Goal: Information Seeking & Learning: Learn about a topic

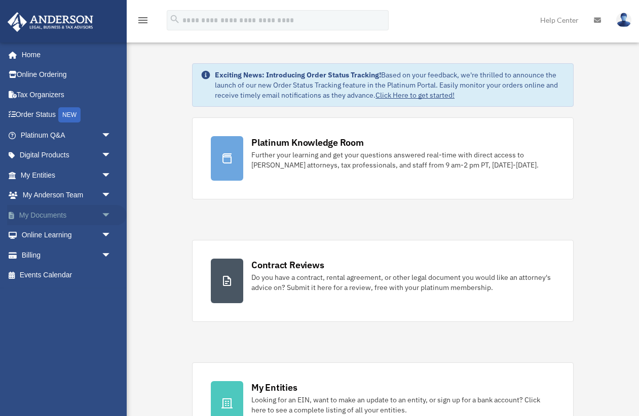
click at [103, 212] on span "arrow_drop_down" at bounding box center [111, 215] width 20 height 21
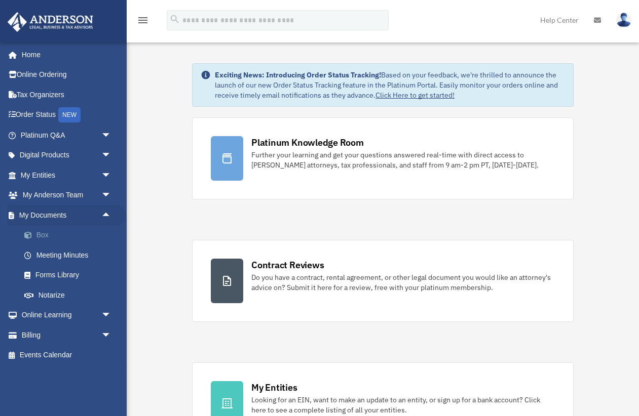
click at [43, 234] on link "Box" at bounding box center [70, 235] width 112 height 20
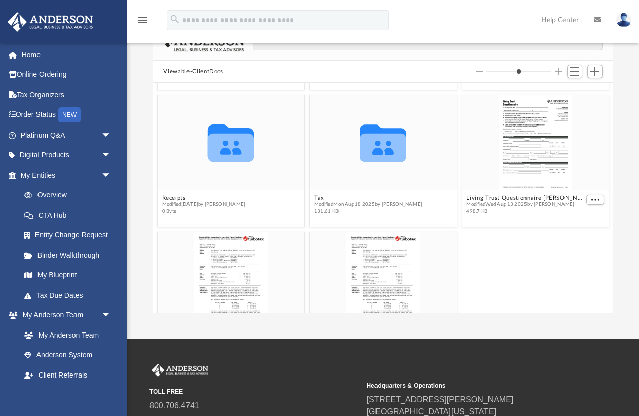
scroll to position [48, 0]
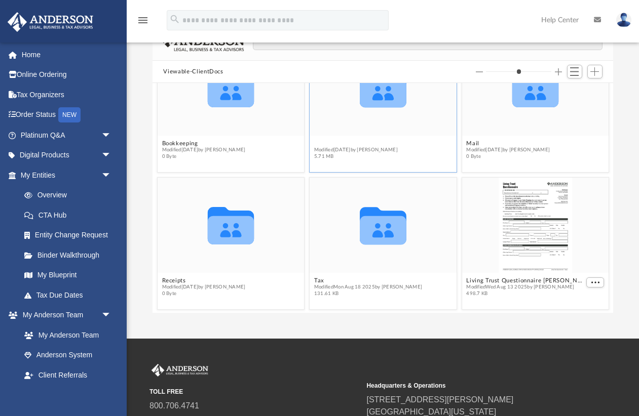
click at [368, 142] on button "Law" at bounding box center [355, 143] width 84 height 7
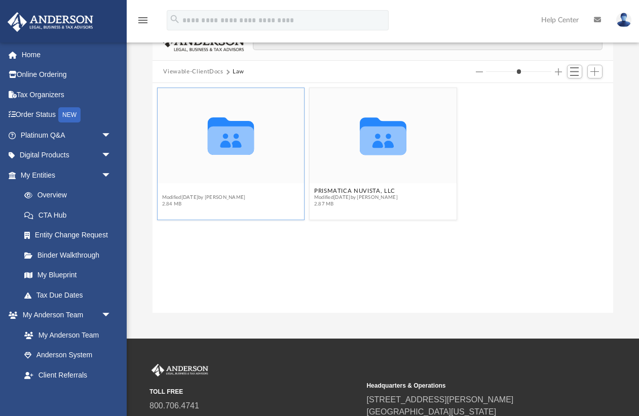
click at [206, 191] on button "KINSPIRE ETERNUM, LLC" at bounding box center [204, 191] width 84 height 7
type input "*"
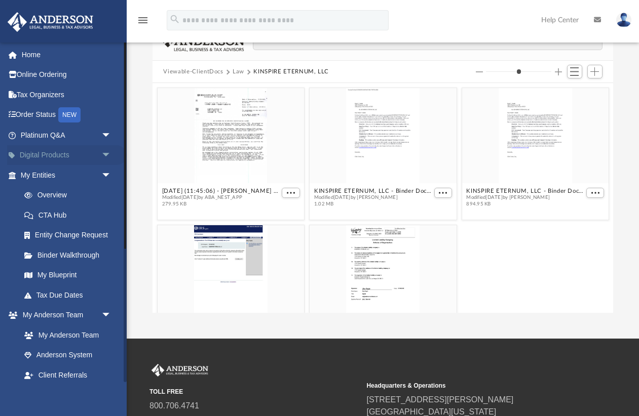
click at [105, 152] on span "arrow_drop_down" at bounding box center [111, 155] width 20 height 21
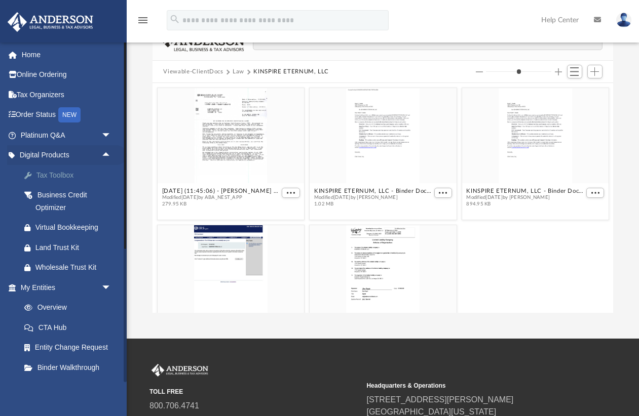
click at [57, 175] on div "Tax Toolbox" at bounding box center [74, 175] width 78 height 13
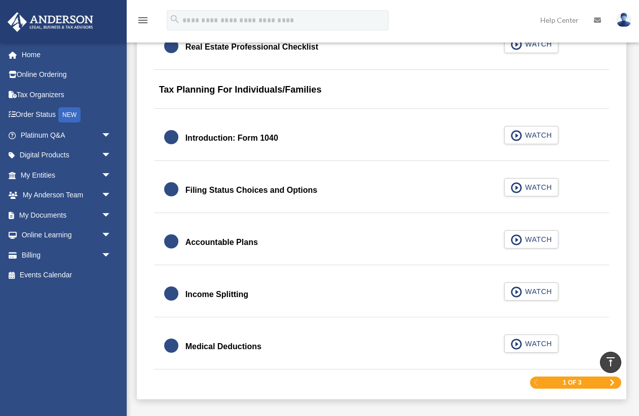
scroll to position [1419, 0]
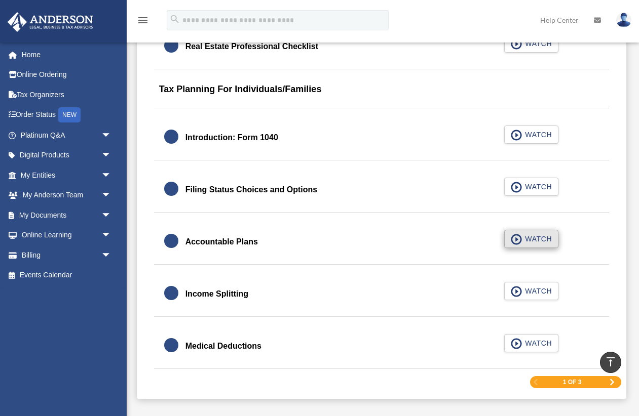
click at [514, 238] on span "button" at bounding box center [516, 239] width 12 height 11
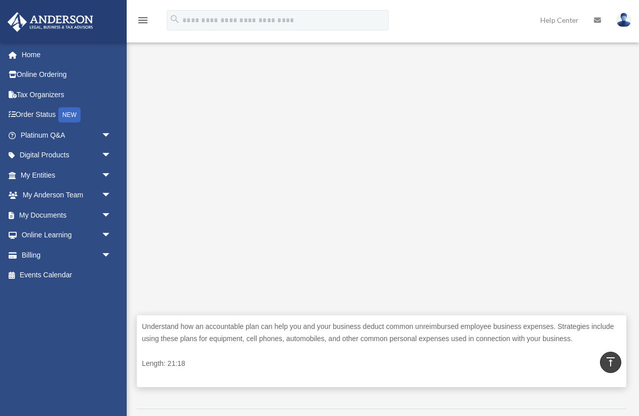
scroll to position [220, 0]
